Goal: Task Accomplishment & Management: Use online tool/utility

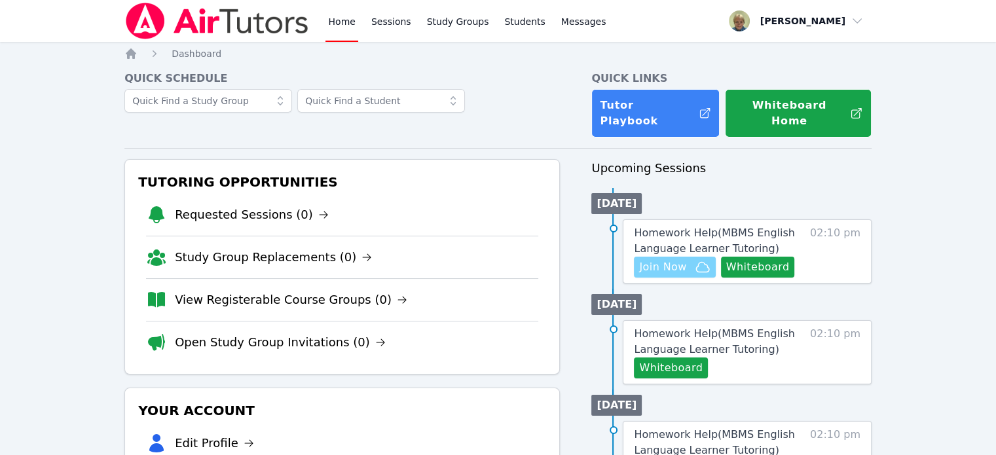
click at [668, 259] on span "Join Now" at bounding box center [662, 267] width 47 height 16
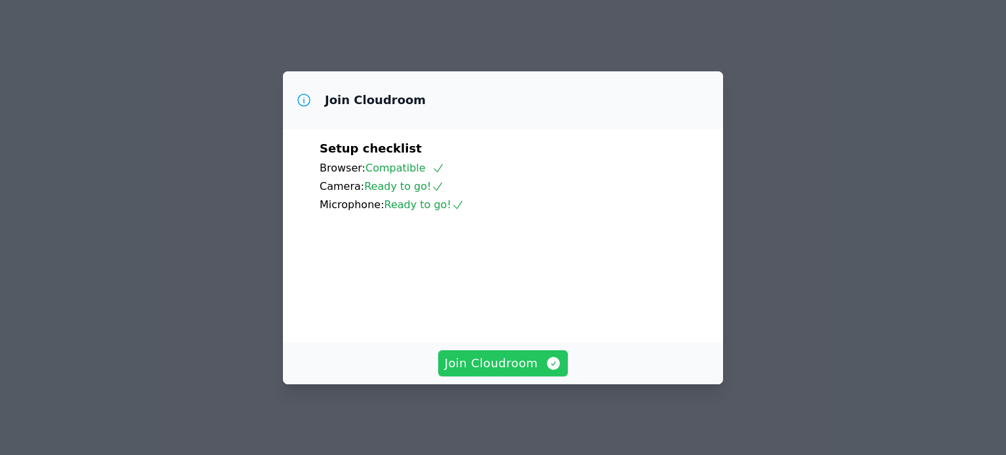
click at [483, 371] on span "Join Cloudroom" at bounding box center [503, 363] width 117 height 18
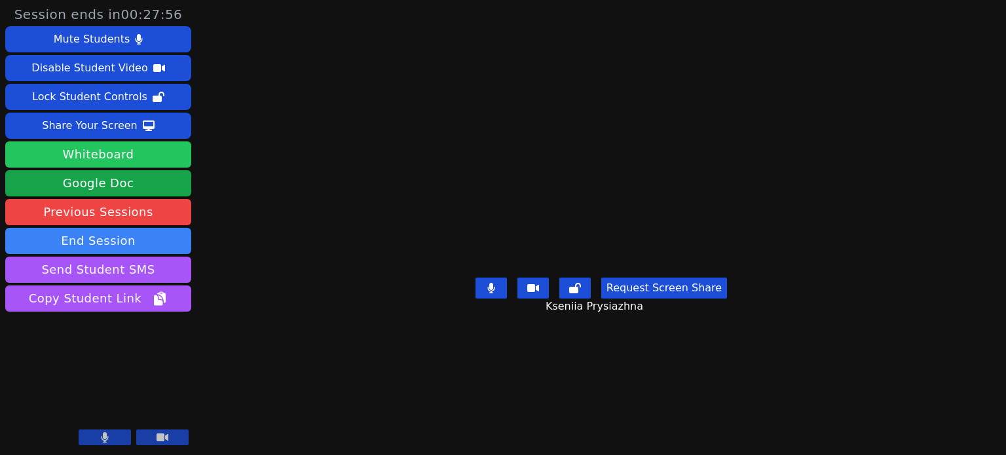
click at [153, 151] on button "Whiteboard" at bounding box center [98, 154] width 186 height 26
click at [138, 159] on button "Whiteboard" at bounding box center [98, 154] width 186 height 26
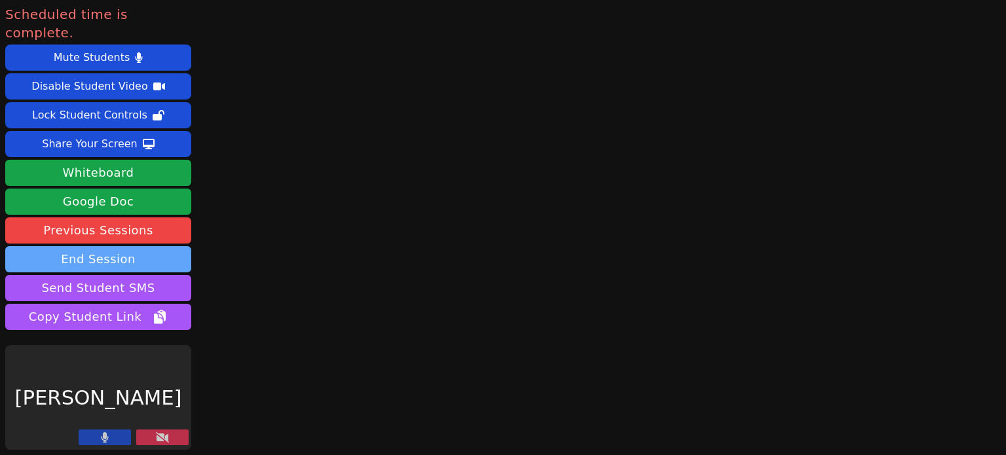
click at [114, 246] on button "End Session" at bounding box center [98, 259] width 186 height 26
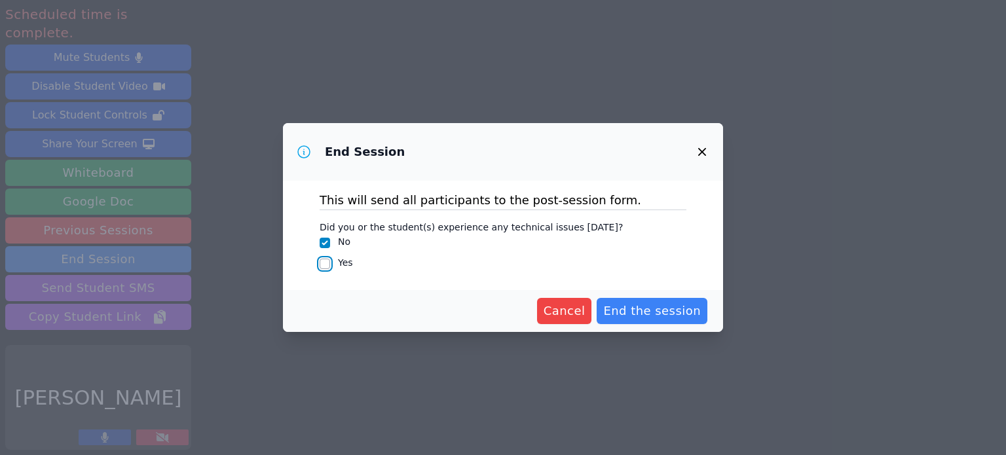
click at [322, 268] on input "Yes" at bounding box center [325, 264] width 10 height 10
checkbox input "true"
checkbox input "false"
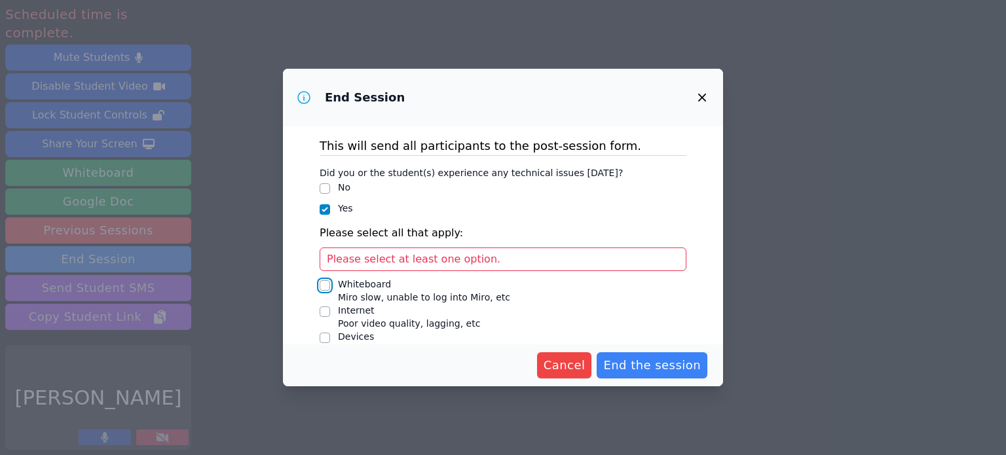
click at [327, 289] on input "Whiteboard Miro slow, unable to log into Miro, etc" at bounding box center [325, 285] width 10 height 10
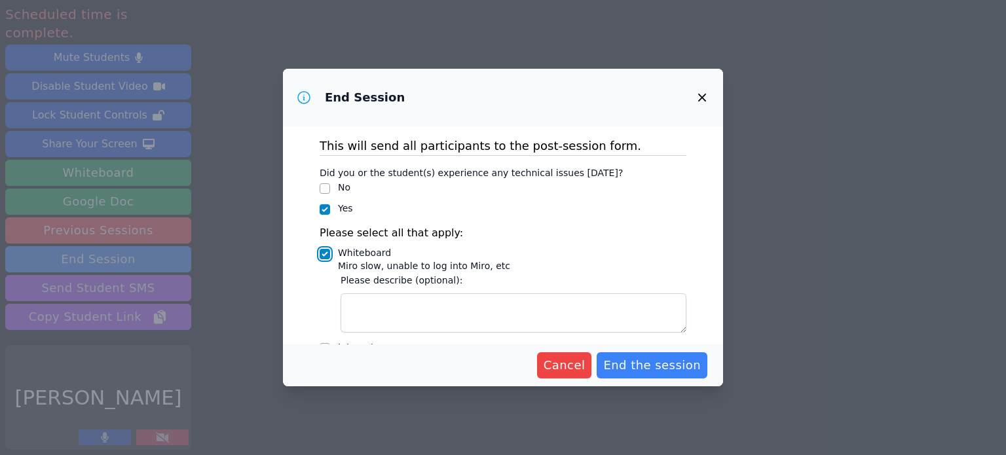
click at [326, 251] on input "Whiteboard Miro slow, unable to log into Miro, etc" at bounding box center [325, 254] width 10 height 10
checkbox input "false"
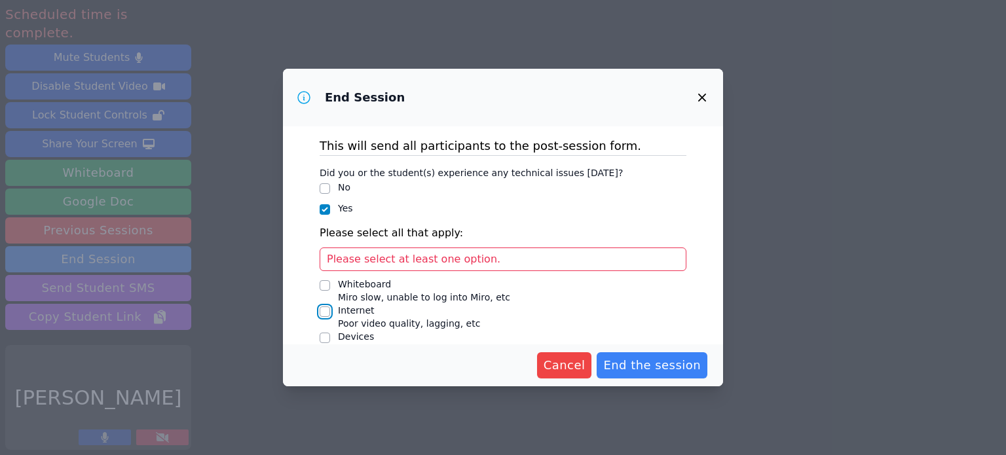
click at [322, 308] on input "Internet Poor video quality, lagging, etc" at bounding box center [325, 311] width 10 height 10
checkbox input "true"
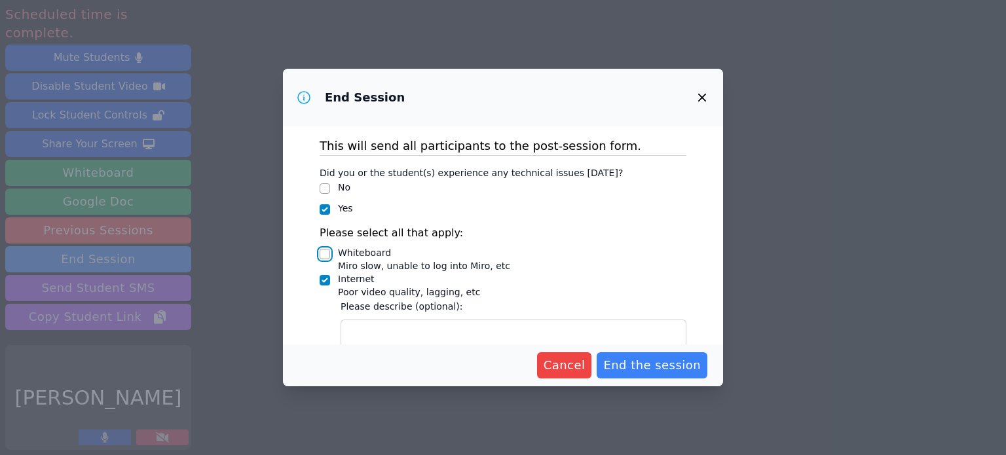
click at [323, 253] on input "Whiteboard Miro slow, unable to log into Miro, etc" at bounding box center [325, 254] width 10 height 10
checkbox input "true"
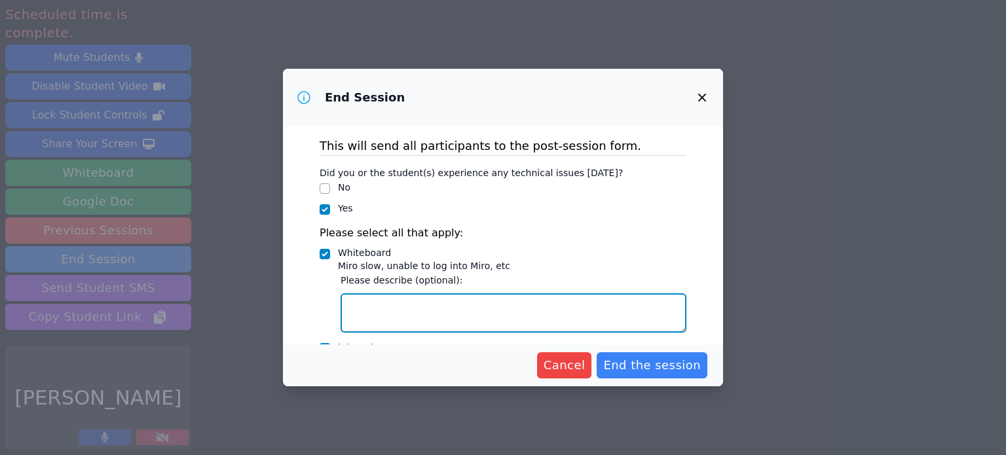
click at [365, 311] on textarea "Whiteboard Miro slow, unable to log into Miro, etc" at bounding box center [514, 312] width 346 height 39
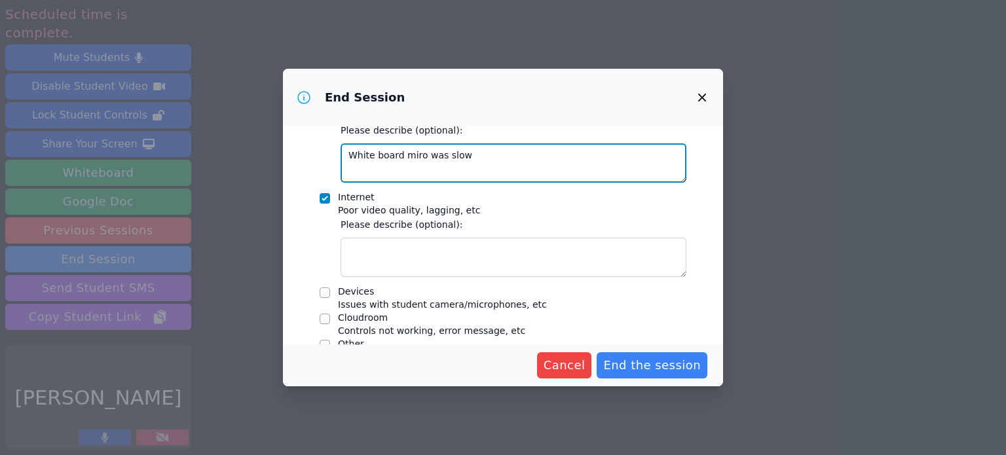
scroll to position [153, 0]
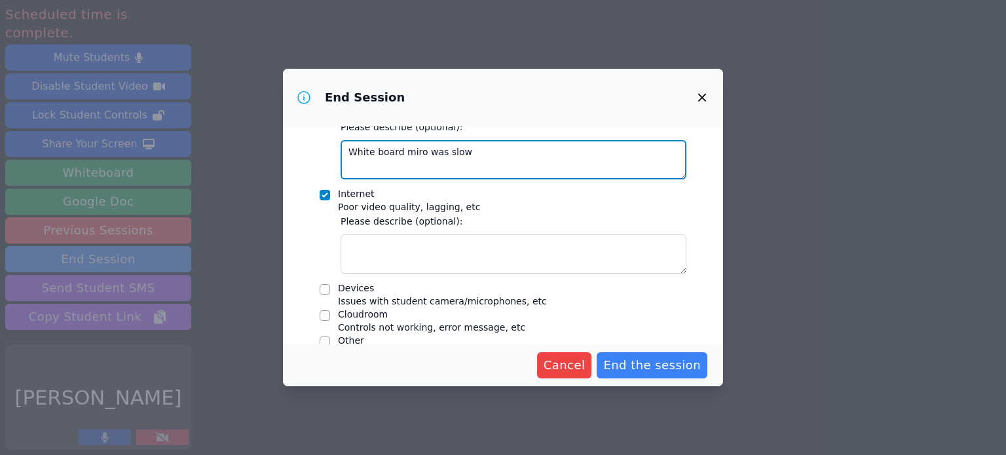
type textarea "White board miro was slow"
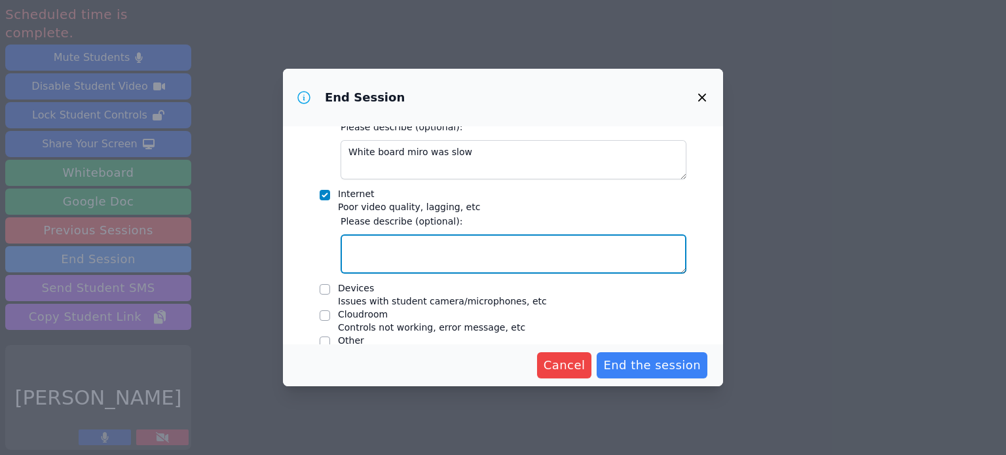
click at [522, 251] on textarea "Internet Poor video quality, lagging, etc" at bounding box center [514, 253] width 346 height 39
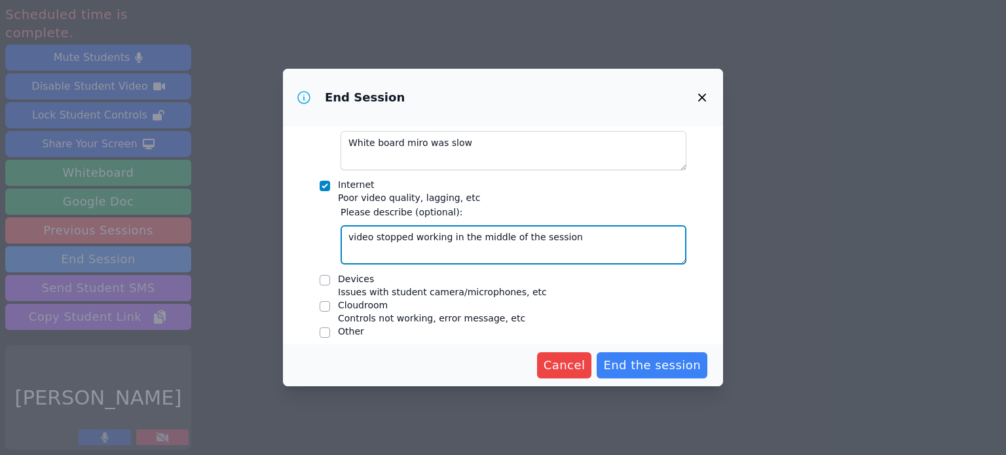
scroll to position [174, 0]
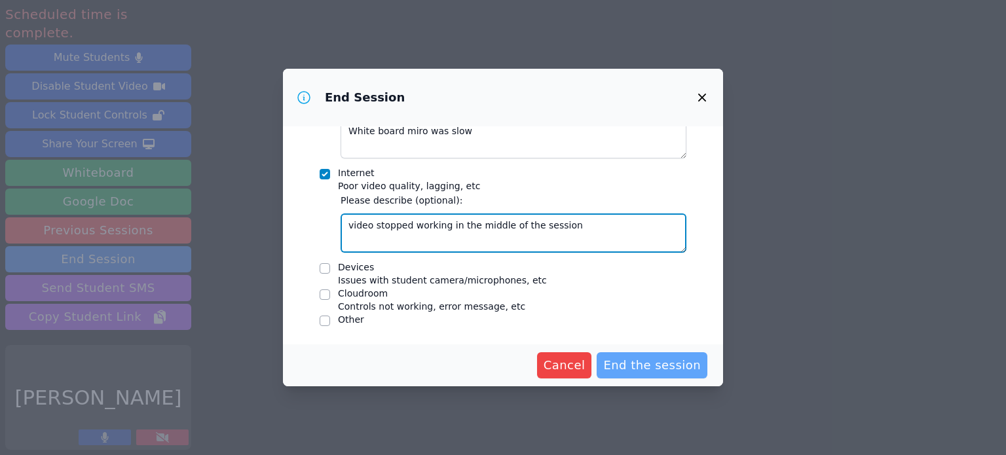
type textarea "video stopped working in the middle of the session"
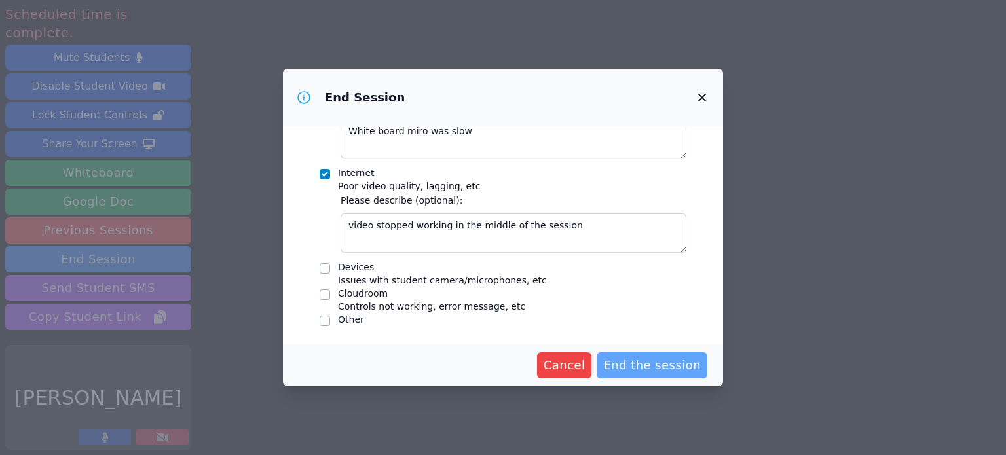
click at [647, 366] on span "End the session" at bounding box center [652, 365] width 98 height 18
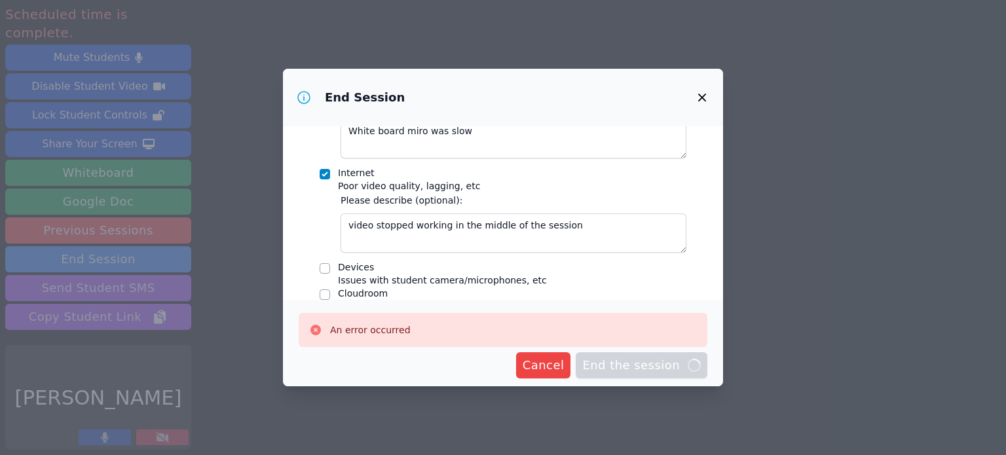
scroll to position [219, 0]
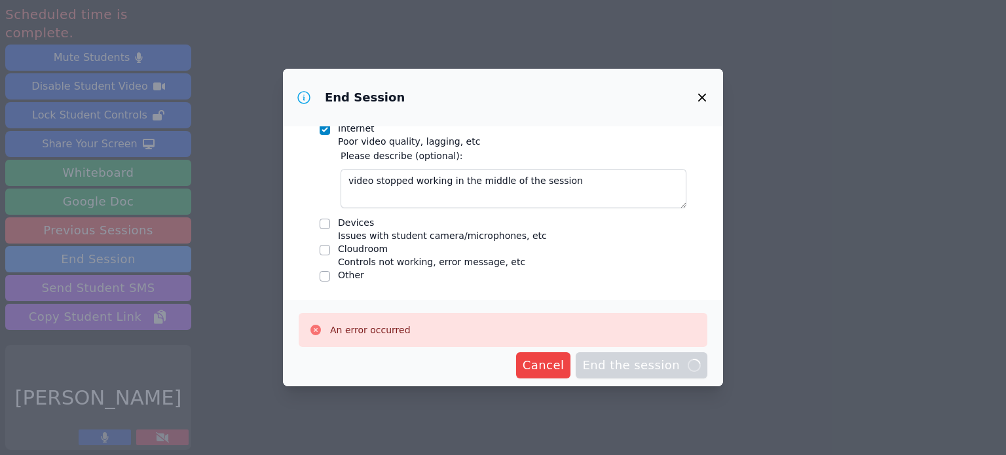
click at [558, 284] on div "This will send all participants to the post-session form. Did you or the studen…" at bounding box center [503, 213] width 440 height 174
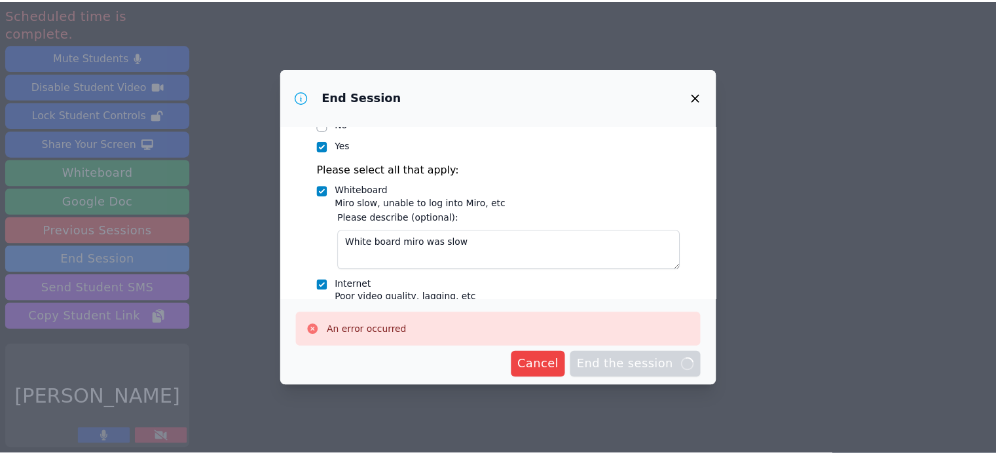
scroll to position [0, 0]
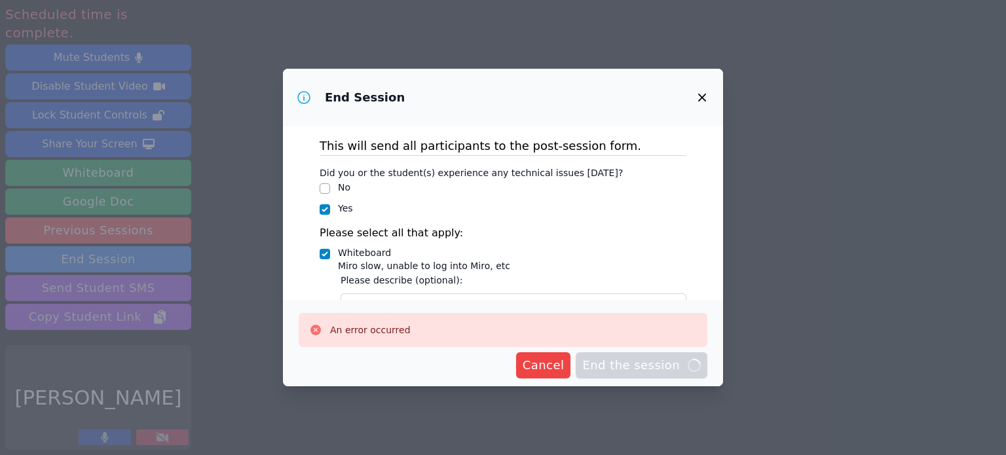
click at [549, 206] on div "Yes" at bounding box center [503, 210] width 367 height 16
click at [553, 367] on span "Cancel" at bounding box center [544, 365] width 42 height 18
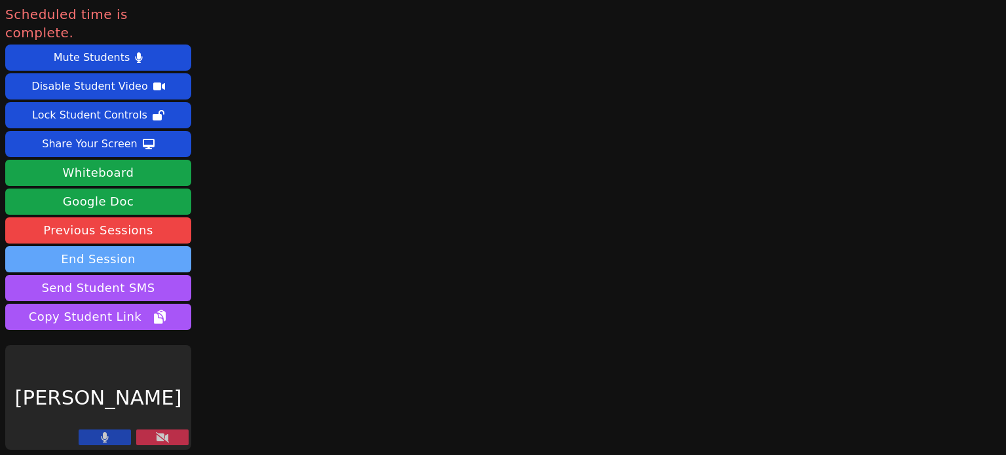
click at [134, 246] on button "End Session" at bounding box center [98, 259] width 186 height 26
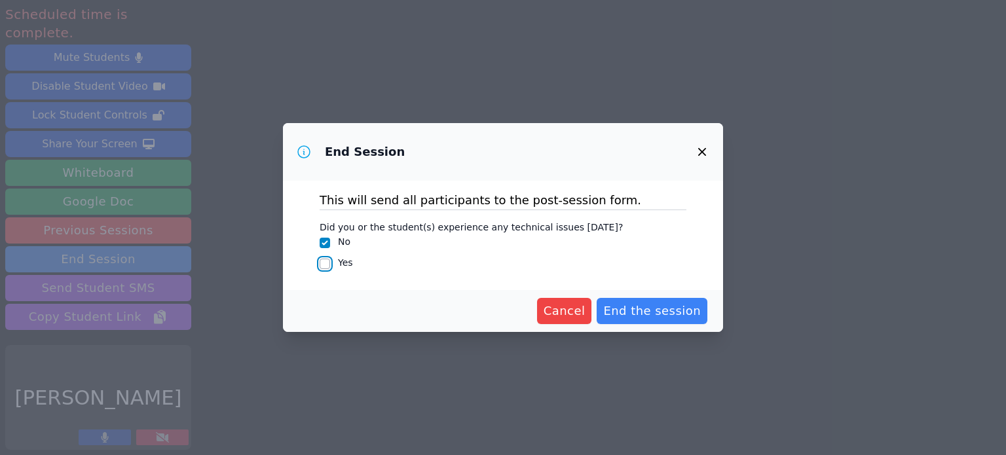
click at [322, 265] on input "Yes" at bounding box center [325, 264] width 10 height 10
checkbox input "true"
checkbox input "false"
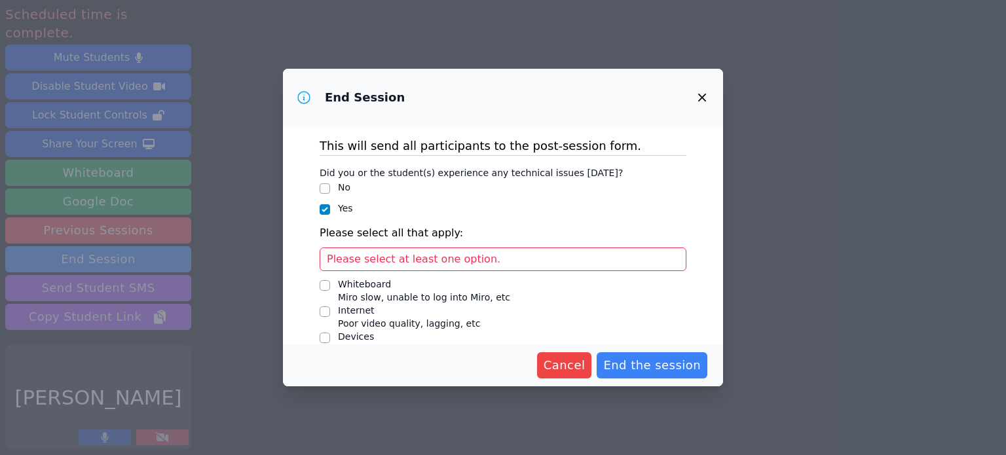
click at [322, 265] on div "Please select at least one option." at bounding box center [503, 260] width 367 height 24
click at [420, 256] on span "Please select at least one option." at bounding box center [414, 259] width 174 height 12
click at [322, 287] on input "Whiteboard Miro slow, unable to log into Miro, etc" at bounding box center [325, 285] width 10 height 10
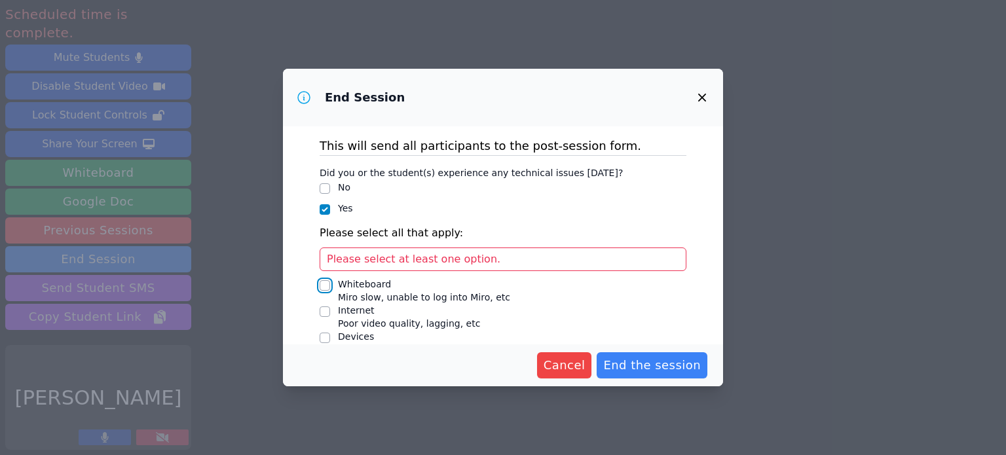
checkbox input "true"
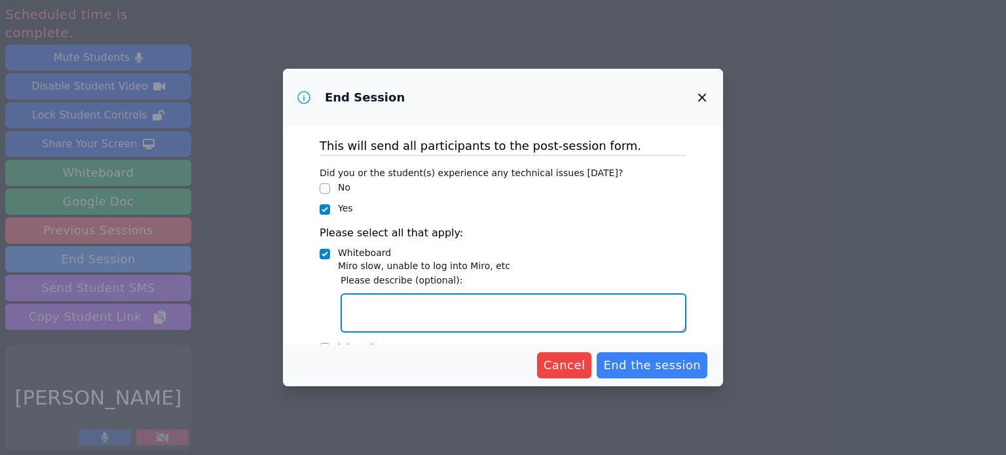
click at [358, 314] on textarea "Whiteboard Miro slow, unable to log into Miro, etc" at bounding box center [514, 312] width 346 height 39
type textarea "slow"
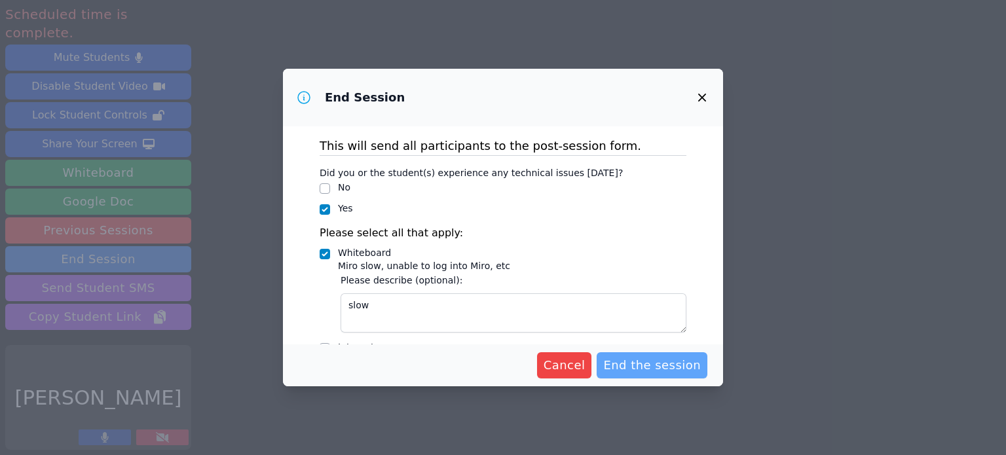
click at [638, 369] on span "End the session" at bounding box center [652, 365] width 98 height 18
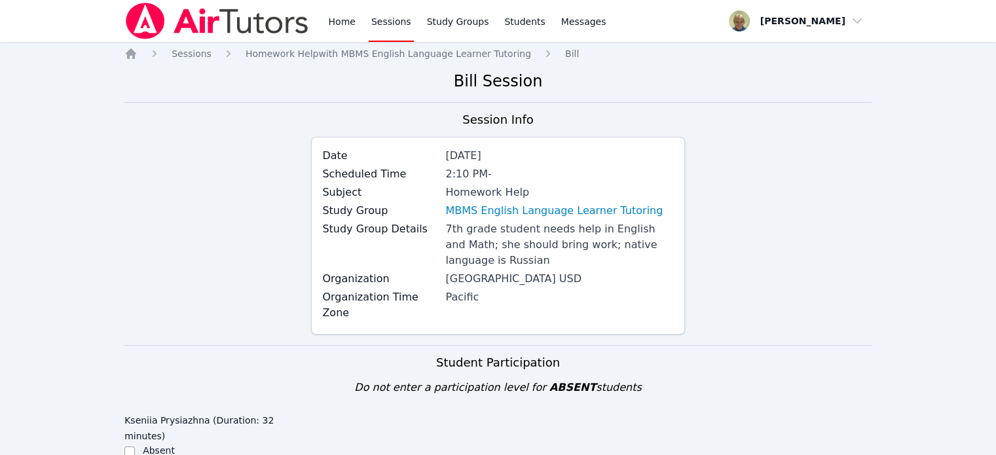
scroll to position [398, 0]
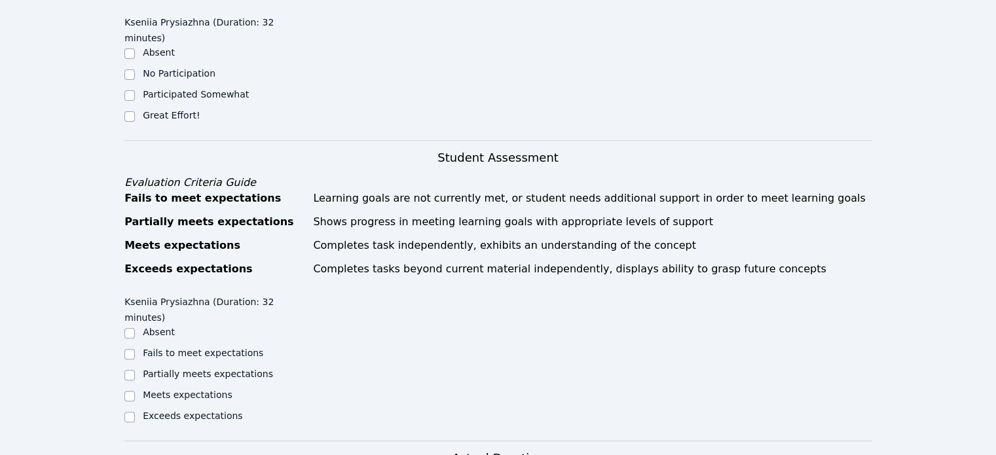
click at [218, 89] on label "Participated Somewhat" at bounding box center [196, 94] width 106 height 10
click at [135, 90] on input "Participated Somewhat" at bounding box center [129, 95] width 10 height 10
checkbox input "true"
click at [223, 369] on label "Partially meets expectations" at bounding box center [208, 374] width 130 height 10
click at [135, 370] on input "Partially meets expectations" at bounding box center [129, 375] width 10 height 10
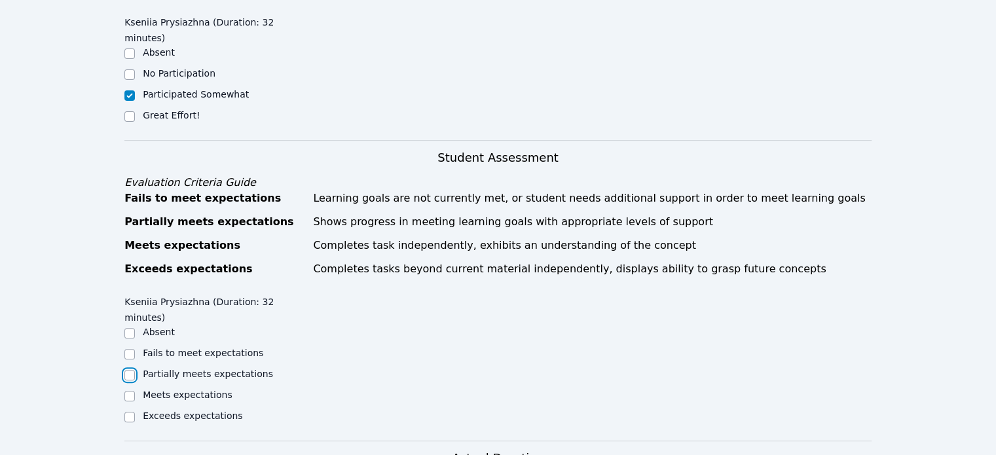
checkbox input "true"
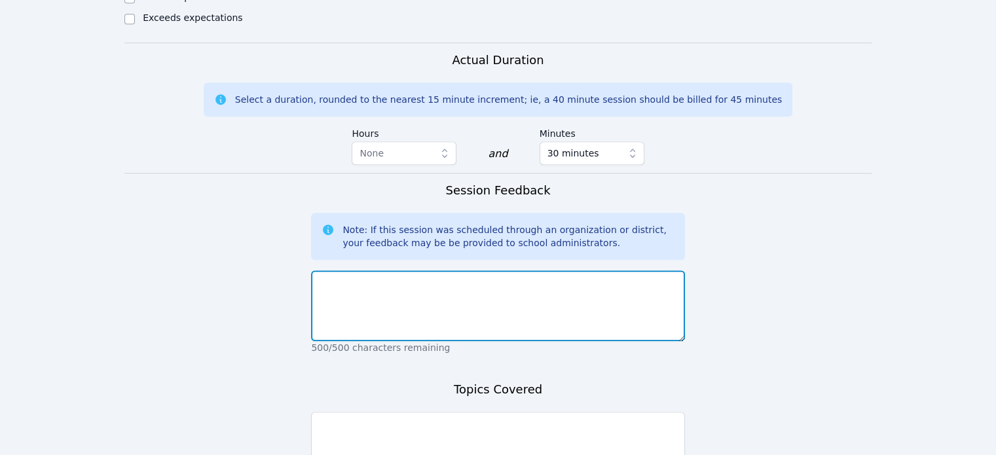
click at [549, 270] on textarea at bounding box center [497, 305] width 373 height 71
type textarea "Technical problems, sound, video and lagging miro"
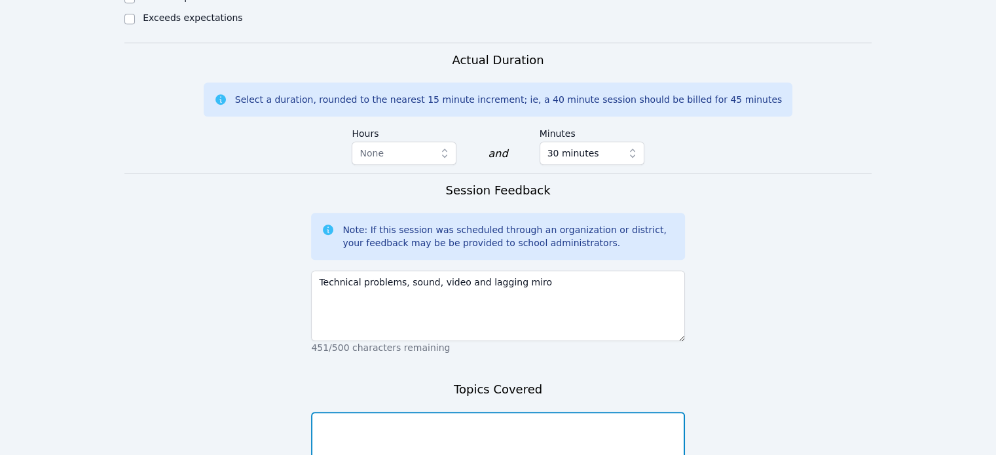
click at [647, 412] on textarea at bounding box center [497, 447] width 373 height 71
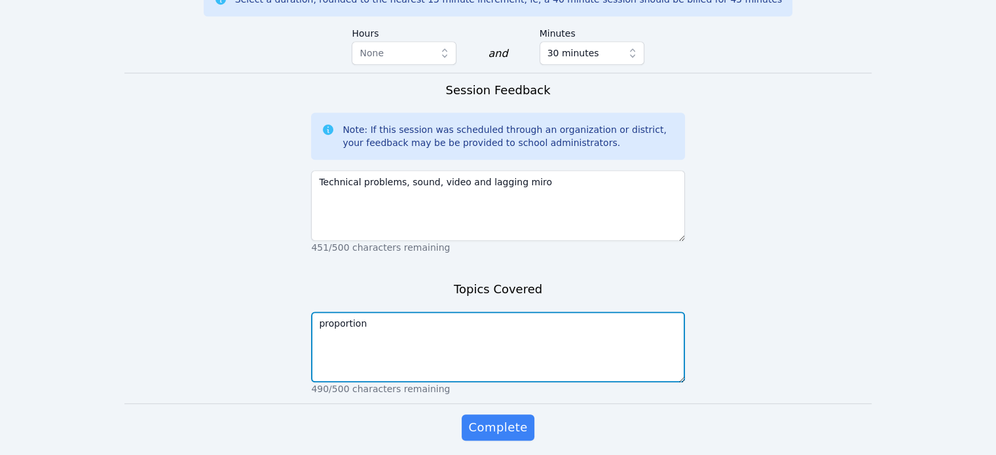
click at [559, 312] on textarea "proportion" at bounding box center [497, 347] width 373 height 71
type textarea "proportionality"
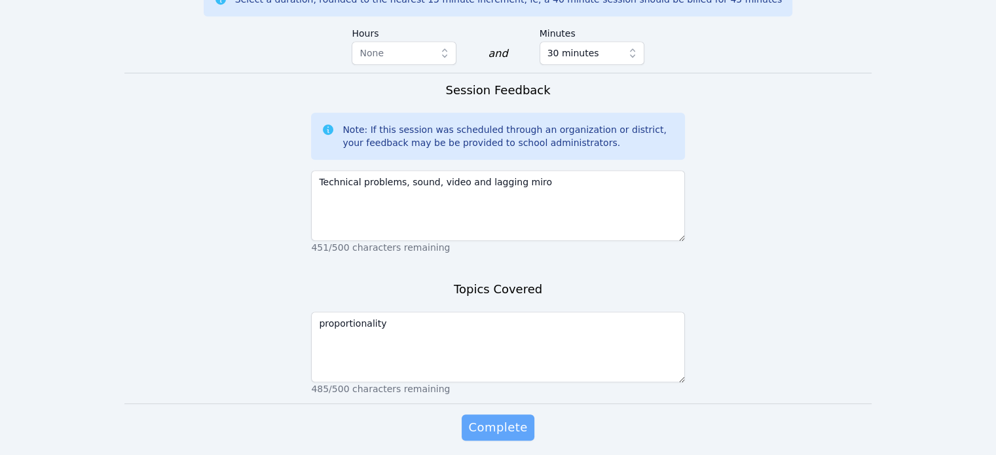
click at [495, 418] on span "Complete" at bounding box center [497, 427] width 59 height 18
